Goal: Task Accomplishment & Management: Manage account settings

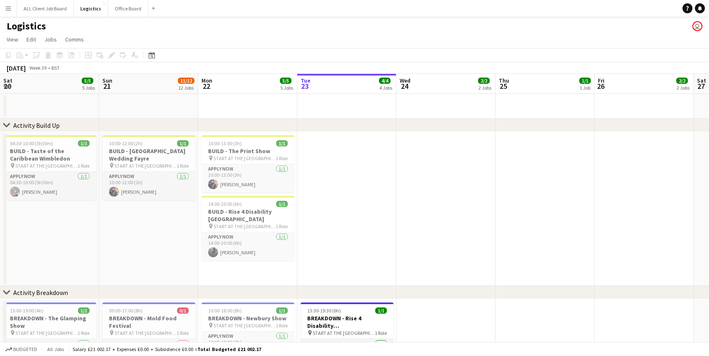
scroll to position [0, 198]
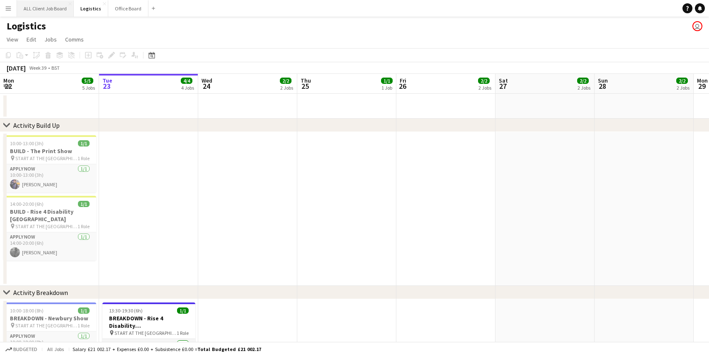
click at [33, 7] on button "ALL Client Job Board Close" at bounding box center [45, 8] width 57 height 16
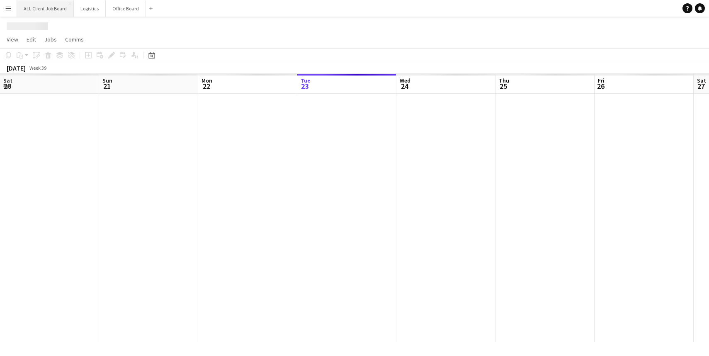
scroll to position [0, 198]
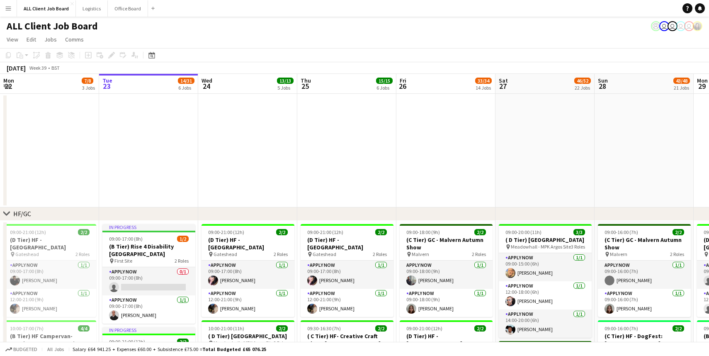
click at [8, 8] on app-icon "Menu" at bounding box center [8, 8] width 7 height 7
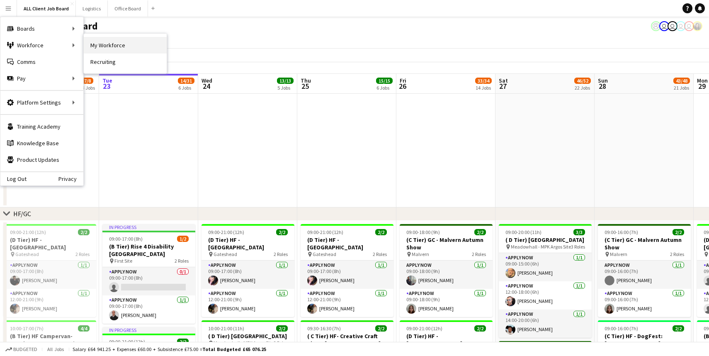
click at [132, 45] on link "My Workforce" at bounding box center [125, 45] width 83 height 17
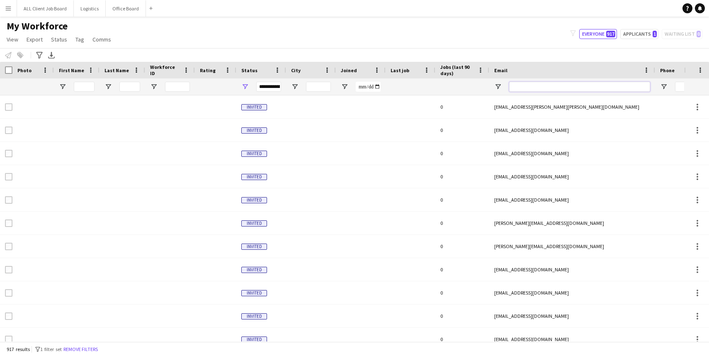
click at [527, 87] on input "Email Filter Input" at bounding box center [579, 87] width 141 height 10
click at [80, 86] on input "First Name Filter Input" at bounding box center [84, 87] width 21 height 10
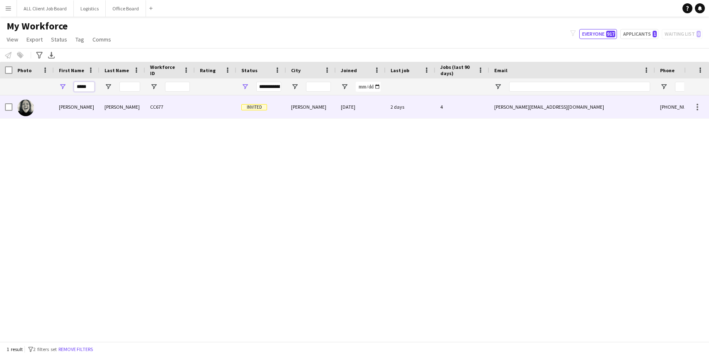
type input "*****"
click at [31, 108] on img at bounding box center [25, 107] width 17 height 17
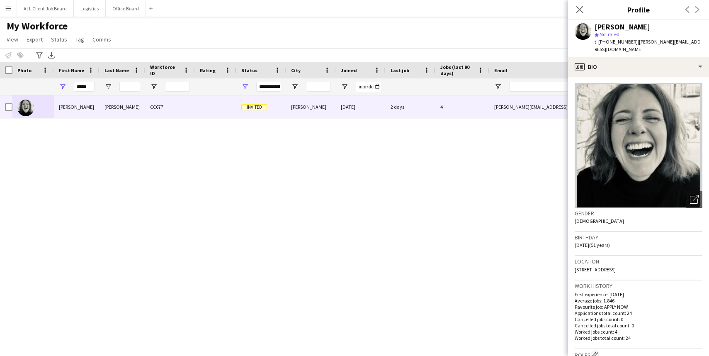
click at [85, 127] on div "[PERSON_NAME] CC677 Invited [GEOGRAPHIC_DATA] [DATE] 2 days 4 [PERSON_NAME][EMA…" at bounding box center [342, 218] width 684 height 246
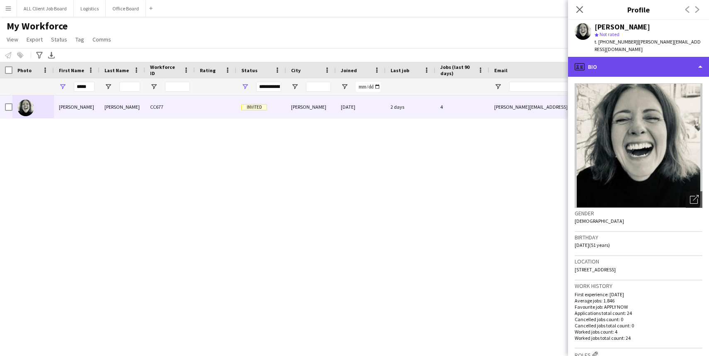
click at [583, 62] on icon "profile" at bounding box center [579, 67] width 10 height 10
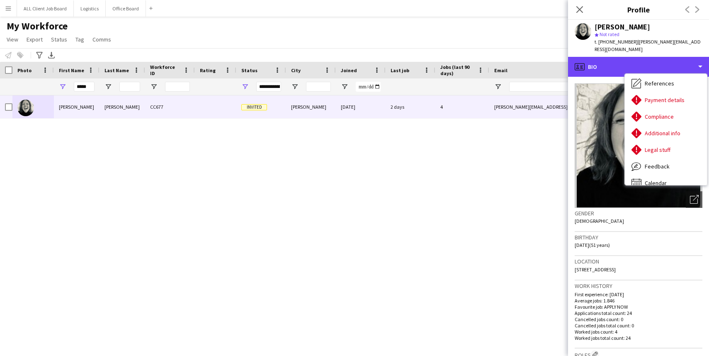
scroll to position [94, 0]
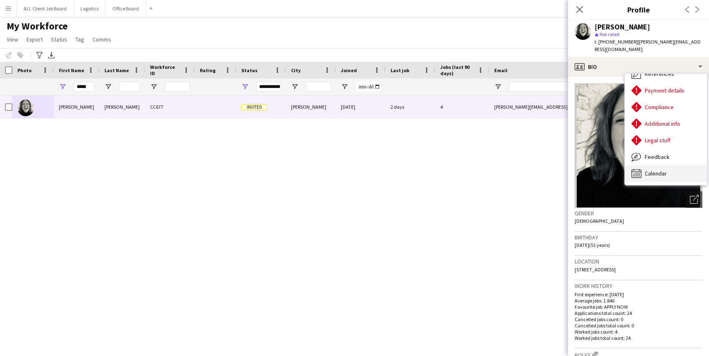
click at [658, 169] on span "Calendar" at bounding box center [655, 172] width 22 height 7
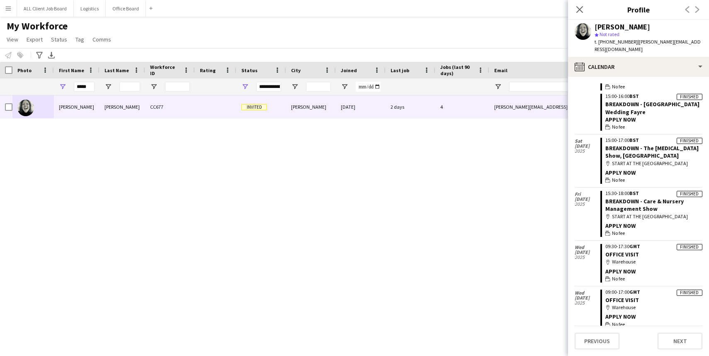
scroll to position [0, 0]
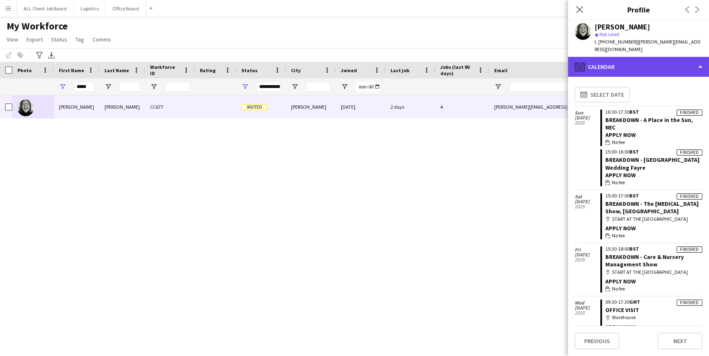
click at [700, 58] on div "calendar-full Calendar" at bounding box center [638, 67] width 141 height 20
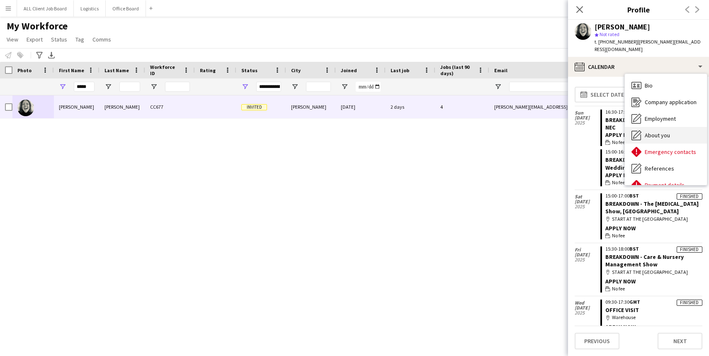
click at [649, 131] on span "About you" at bounding box center [656, 134] width 25 height 7
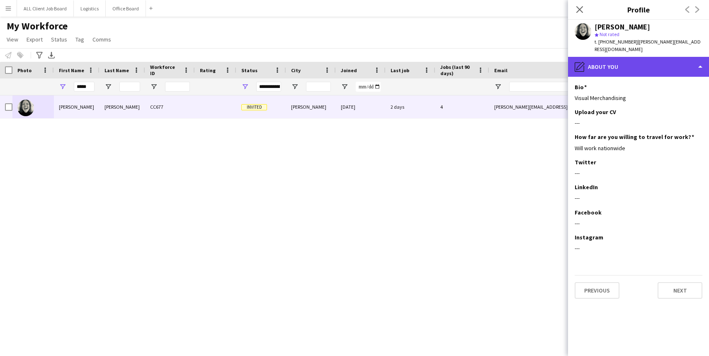
click at [701, 59] on div "pencil4 About you" at bounding box center [638, 67] width 141 height 20
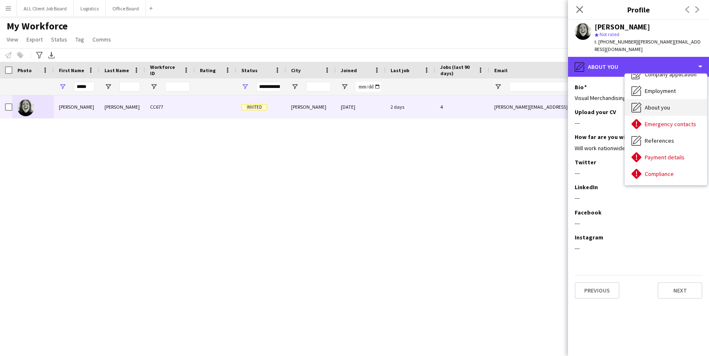
scroll to position [29, 0]
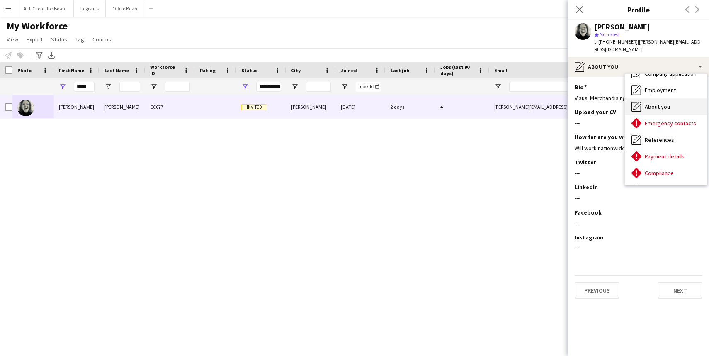
click at [662, 103] on span "About you" at bounding box center [656, 106] width 25 height 7
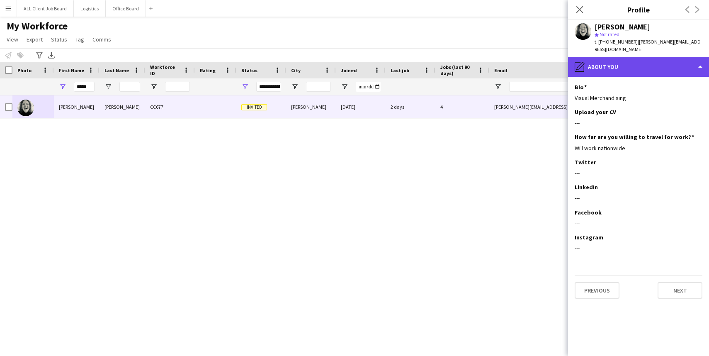
click at [583, 62] on icon "pencil4" at bounding box center [579, 67] width 10 height 10
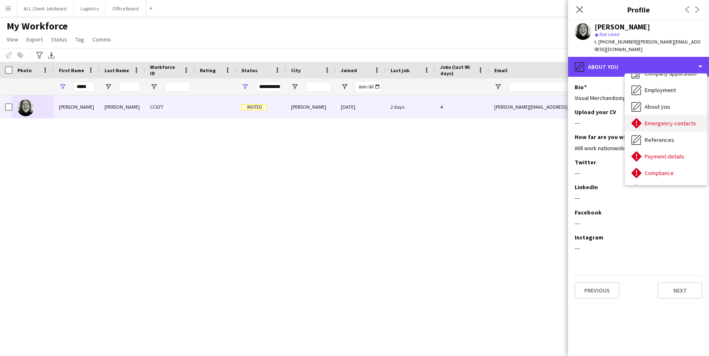
scroll to position [0, 0]
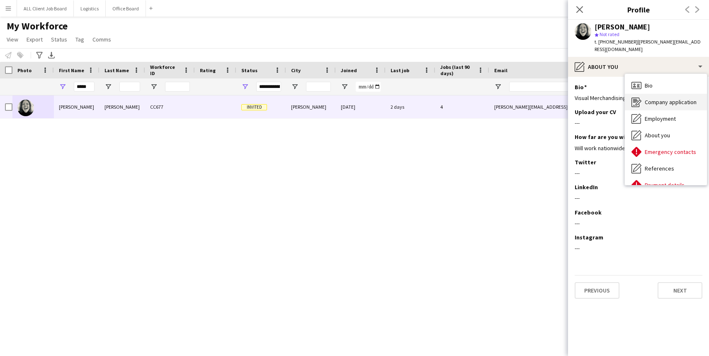
click at [654, 98] on span "Company application" at bounding box center [670, 101] width 52 height 7
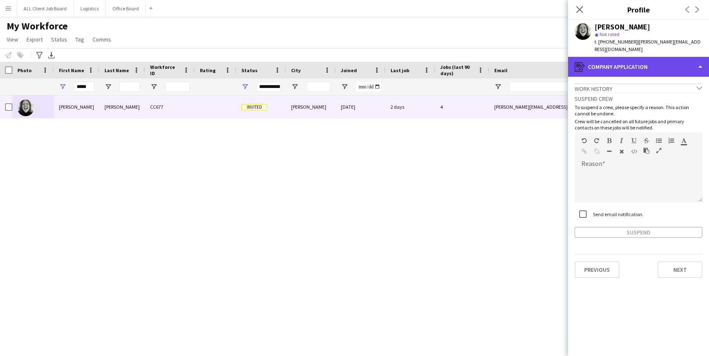
click at [697, 57] on div "register Company application" at bounding box center [638, 67] width 141 height 20
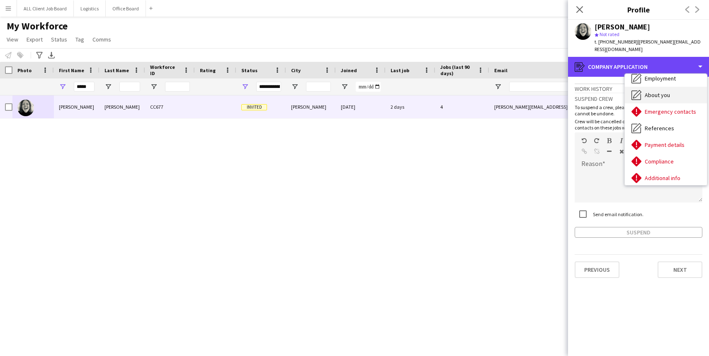
scroll to position [42, 0]
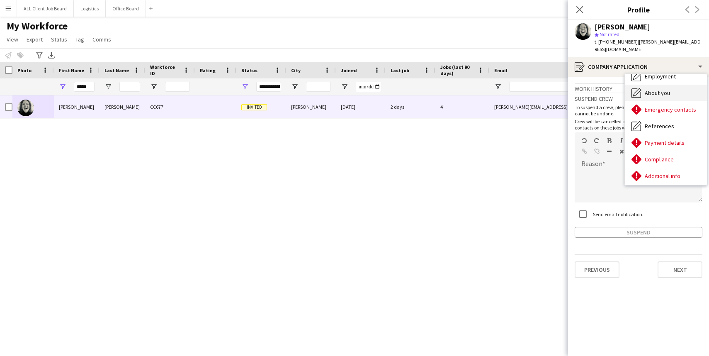
click at [654, 89] on span "About you" at bounding box center [656, 92] width 25 height 7
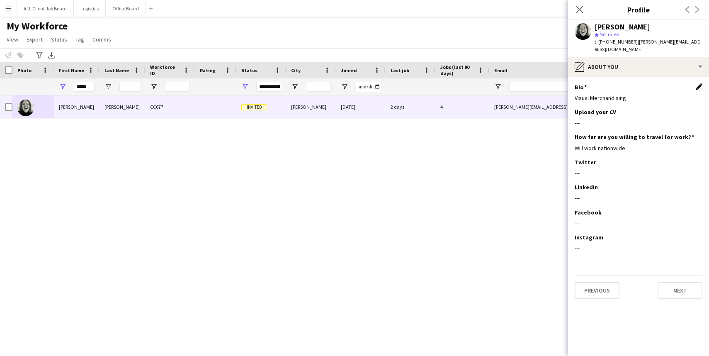
click at [697, 83] on app-icon "Edit this field" at bounding box center [698, 86] width 7 height 7
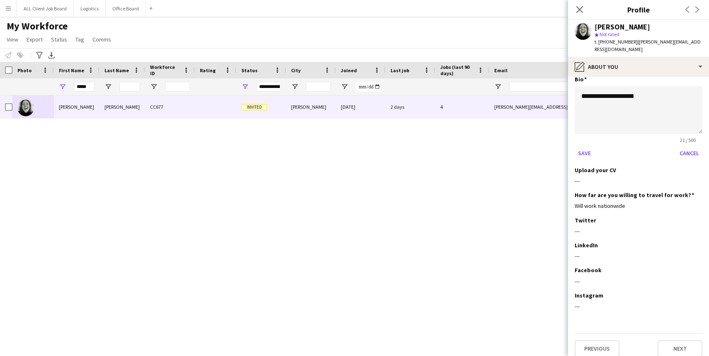
scroll to position [0, 0]
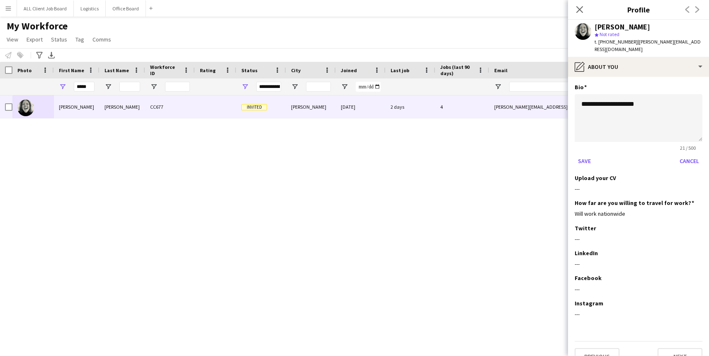
click at [639, 44] on span "| [PERSON_NAME][EMAIL_ADDRESS][DOMAIN_NAME]" at bounding box center [647, 46] width 106 height 14
click at [692, 46] on div "[PERSON_NAME] star Not rated t. [PHONE_NUMBER] | [PERSON_NAME][EMAIL_ADDRESS][D…" at bounding box center [638, 38] width 141 height 37
click at [605, 29] on div "[PERSON_NAME]" at bounding box center [622, 26] width 56 height 7
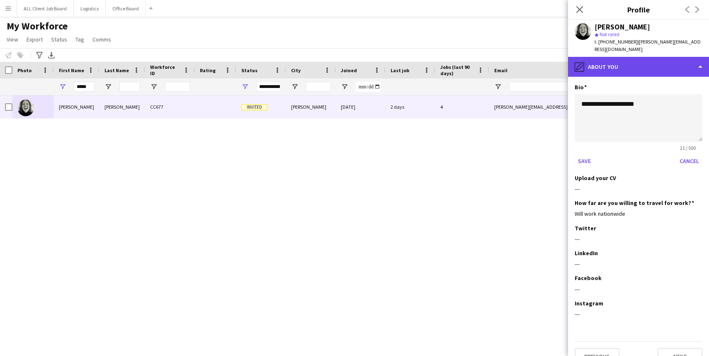
click at [587, 58] on div "pencil4 About you" at bounding box center [638, 67] width 141 height 20
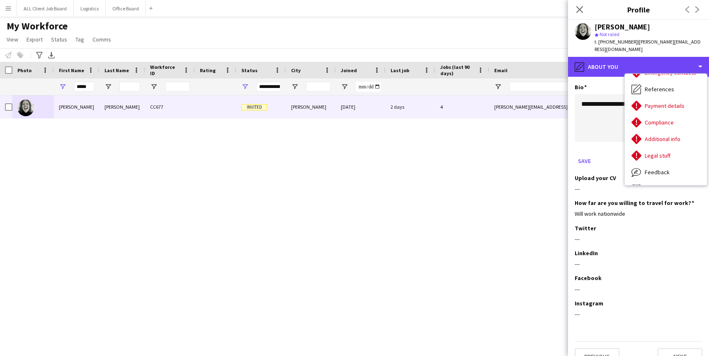
scroll to position [94, 0]
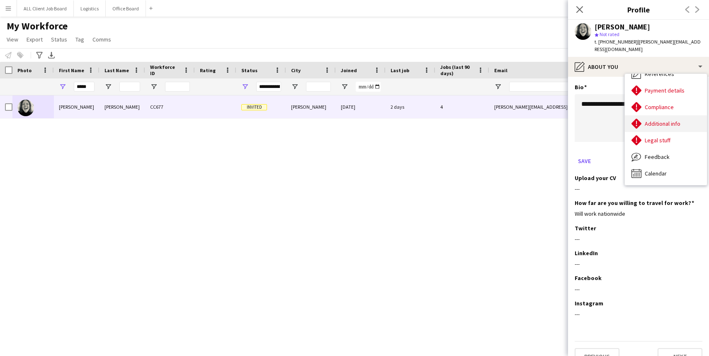
click at [663, 120] on span "Additional info" at bounding box center [662, 123] width 36 height 7
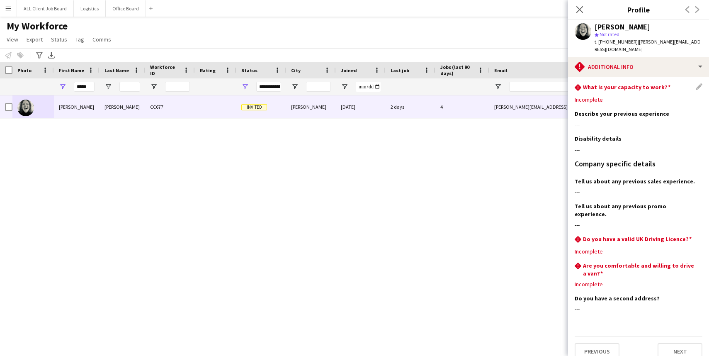
click at [700, 83] on div "rhombus-alert What is your capacity to work? Edit this field" at bounding box center [638, 87] width 128 height 9
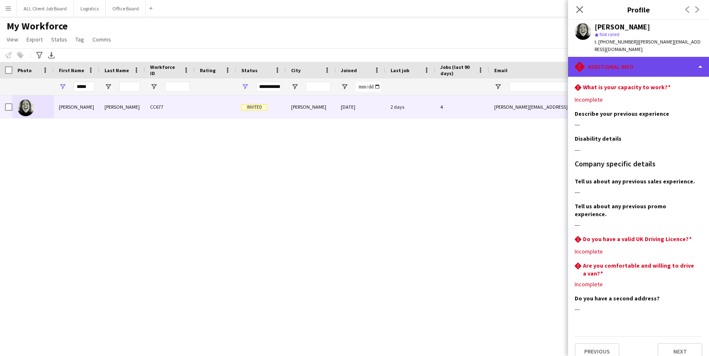
click at [700, 59] on div "rhombus-alert Additional info" at bounding box center [638, 67] width 141 height 20
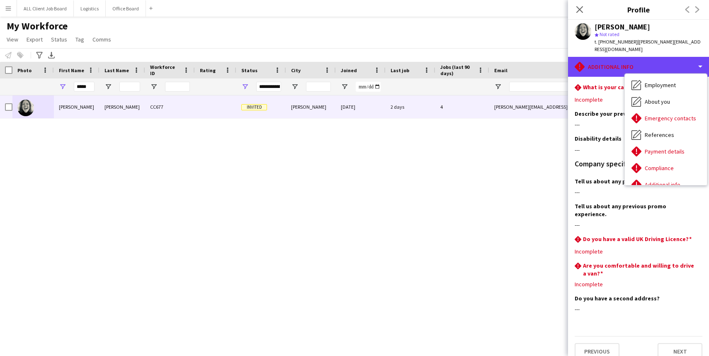
scroll to position [31, 0]
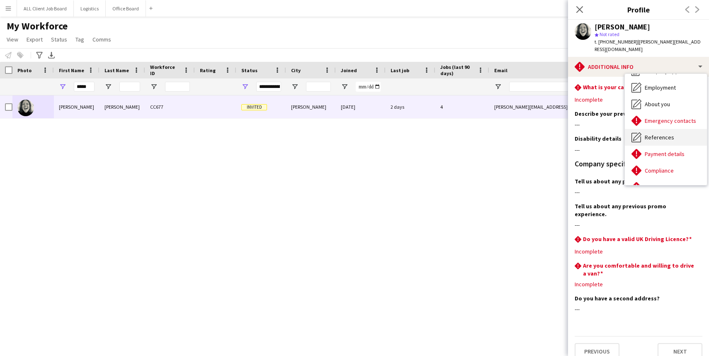
click at [653, 133] on span "References" at bounding box center [658, 136] width 29 height 7
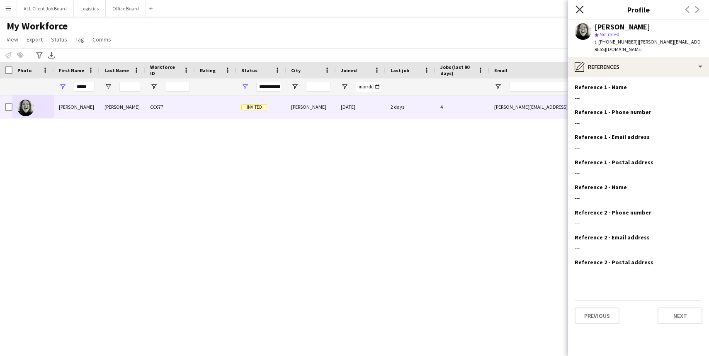
click at [580, 9] on icon "Close pop-in" at bounding box center [579, 9] width 8 height 8
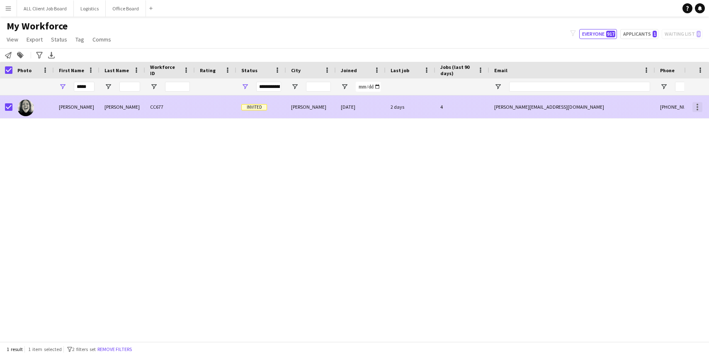
click at [697, 107] on div at bounding box center [697, 107] width 2 height 2
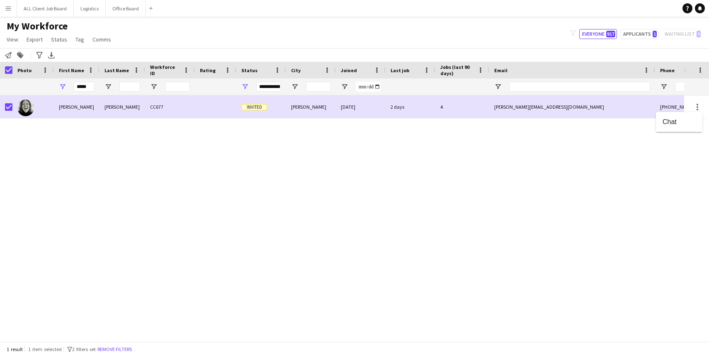
click at [397, 107] on div at bounding box center [354, 178] width 709 height 356
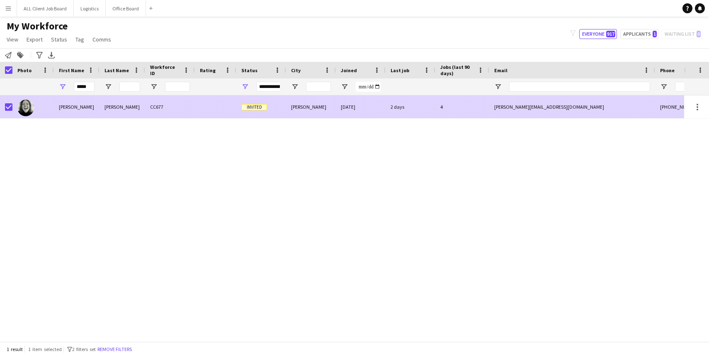
click at [502, 107] on div "[PERSON_NAME][EMAIL_ADDRESS][DOMAIN_NAME]" at bounding box center [572, 106] width 166 height 23
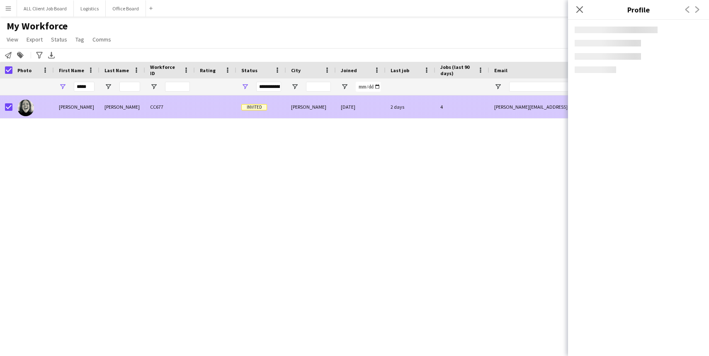
click at [502, 107] on div "[PERSON_NAME][EMAIL_ADDRESS][DOMAIN_NAME]" at bounding box center [572, 106] width 166 height 23
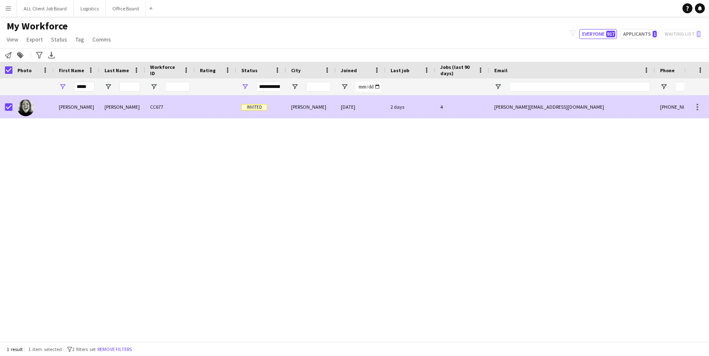
click at [502, 107] on div "[PERSON_NAME][EMAIL_ADDRESS][DOMAIN_NAME]" at bounding box center [572, 106] width 166 height 23
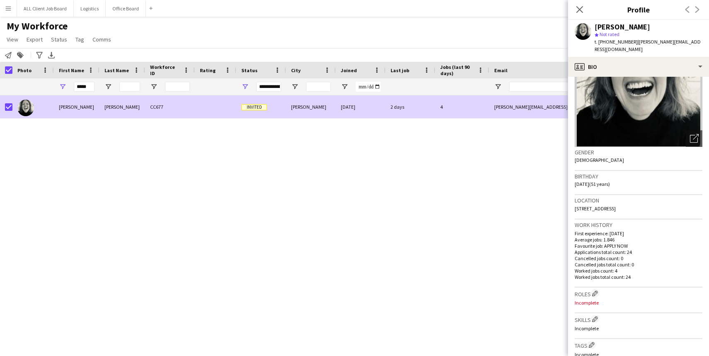
scroll to position [0, 0]
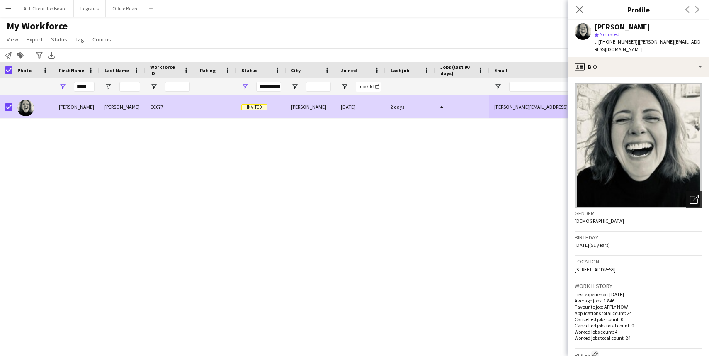
click at [693, 195] on icon at bounding box center [695, 198] width 6 height 6
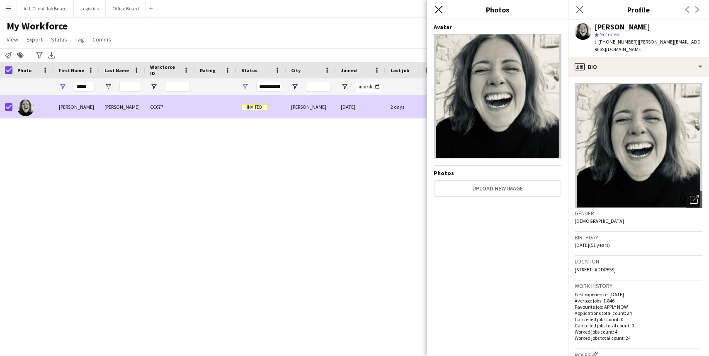
click at [440, 11] on icon at bounding box center [438, 9] width 8 height 8
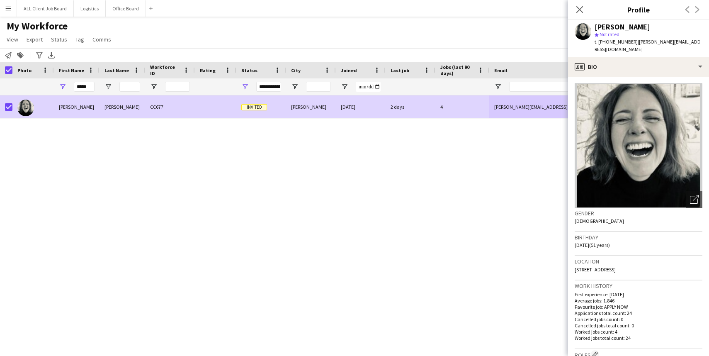
click at [645, 41] on span "| [PERSON_NAME][EMAIL_ADDRESS][DOMAIN_NAME]" at bounding box center [647, 46] width 106 height 14
click at [692, 42] on div "[PERSON_NAME] star Not rated t. [PHONE_NUMBER] | [PERSON_NAME][EMAIL_ADDRESS][D…" at bounding box center [638, 38] width 141 height 37
drag, startPoint x: 689, startPoint y: 41, endPoint x: 631, endPoint y: 37, distance: 57.7
click at [631, 37] on div "[PERSON_NAME] star Not rated t. [PHONE_NUMBER] | [PERSON_NAME][EMAIL_ADDRESS][D…" at bounding box center [648, 38] width 108 height 30
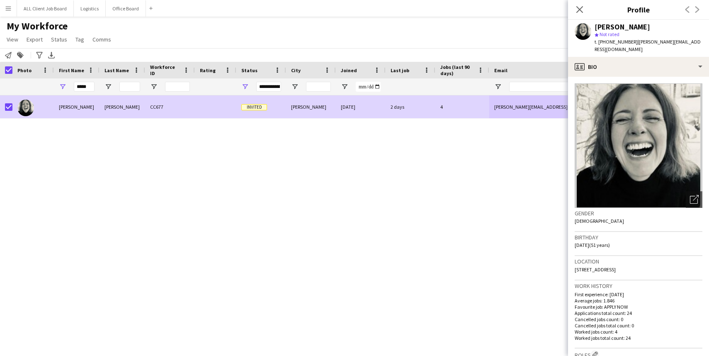
click at [606, 27] on div "[PERSON_NAME]" at bounding box center [622, 26] width 56 height 7
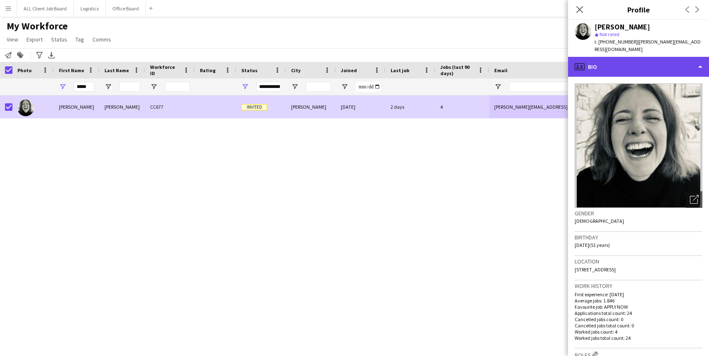
click at [582, 62] on icon "profile" at bounding box center [579, 67] width 10 height 10
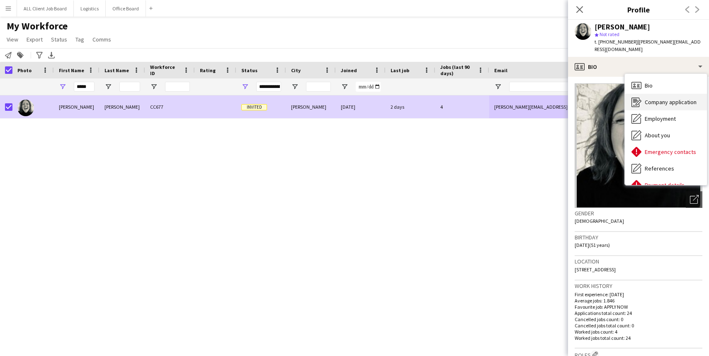
click at [666, 98] on div "Company application Company application" at bounding box center [666, 102] width 82 height 17
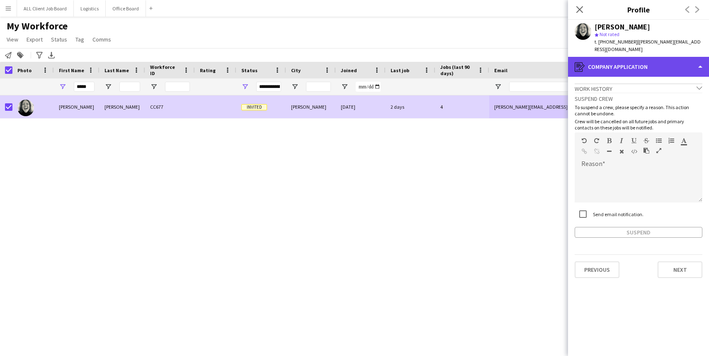
click at [695, 58] on div "register Company application" at bounding box center [638, 67] width 141 height 20
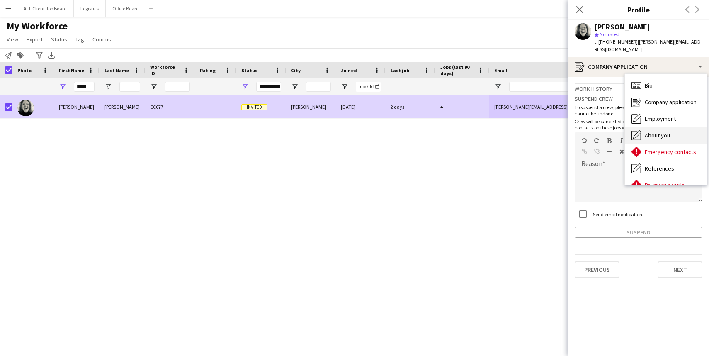
click at [672, 131] on div "About you About you" at bounding box center [666, 135] width 82 height 17
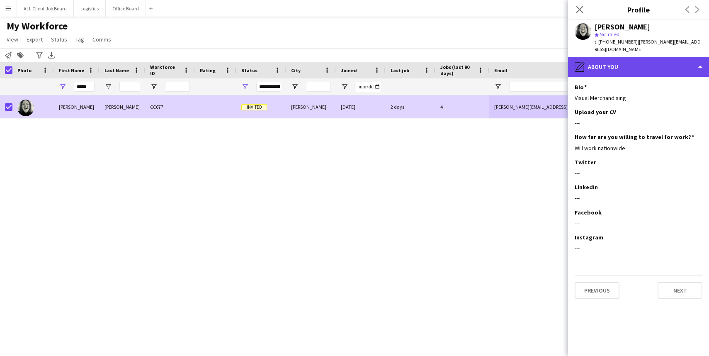
click at [701, 57] on div "pencil4 About you" at bounding box center [638, 67] width 141 height 20
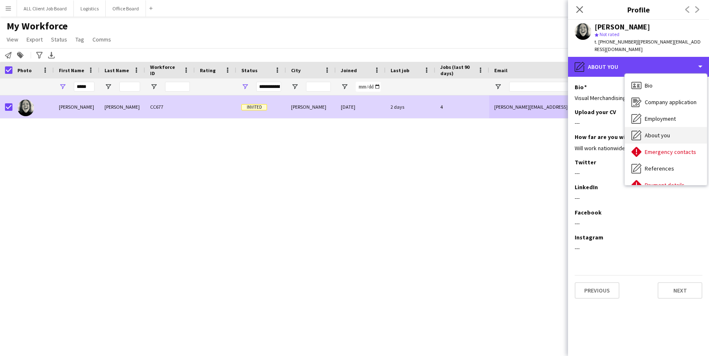
scroll to position [3, 0]
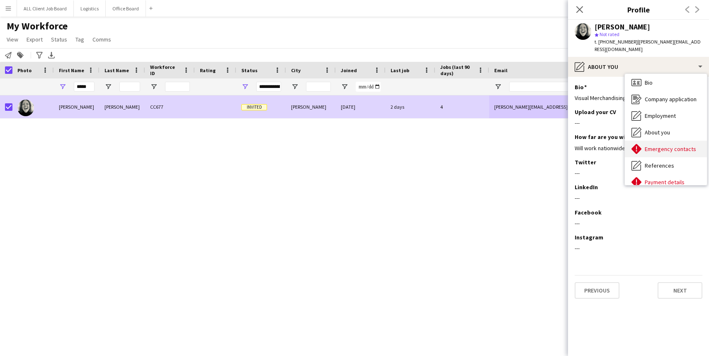
click at [672, 145] on span "Emergency contacts" at bounding box center [669, 148] width 51 height 7
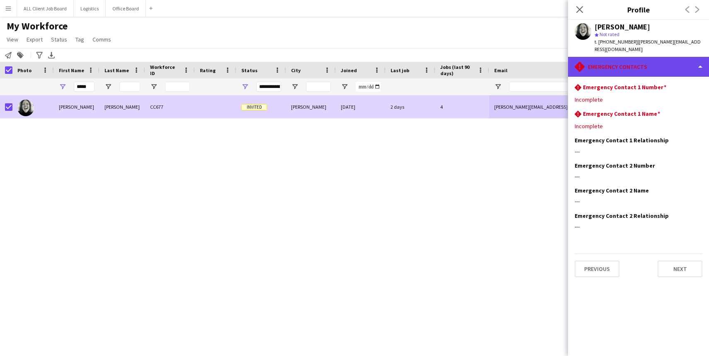
click at [700, 58] on div "rhombus-alert Emergency contacts" at bounding box center [638, 67] width 141 height 20
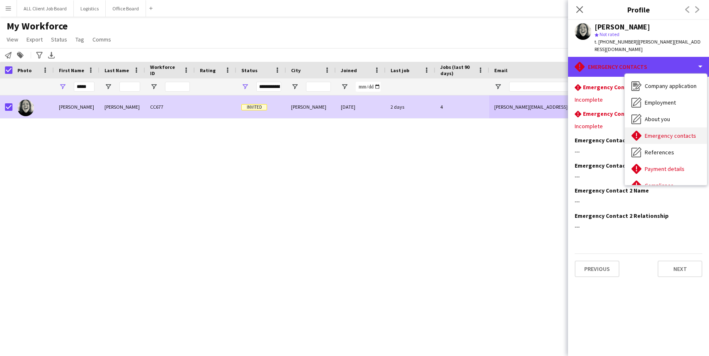
scroll to position [17, 0]
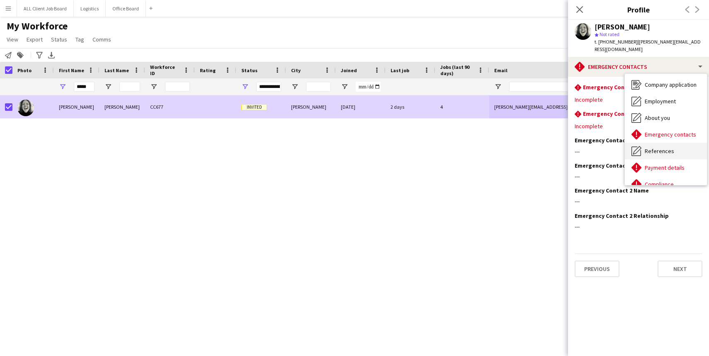
click at [651, 147] on span "References" at bounding box center [658, 150] width 29 height 7
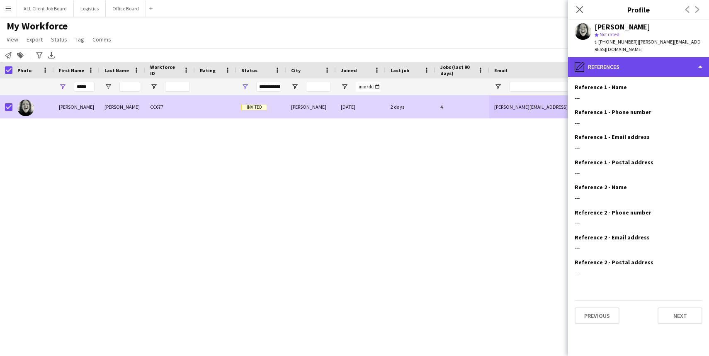
click at [697, 59] on div "pencil4 References" at bounding box center [638, 67] width 141 height 20
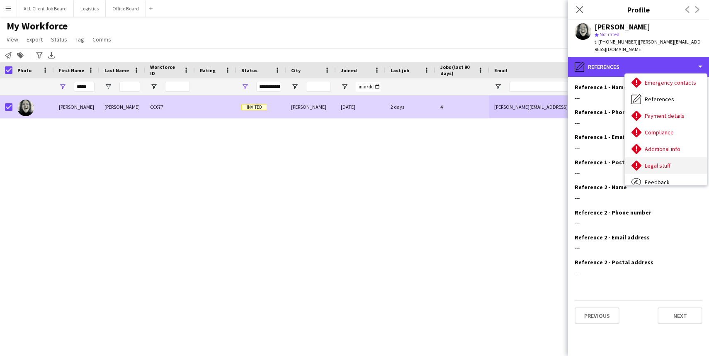
scroll to position [70, 0]
